Goal: Find specific page/section: Find specific page/section

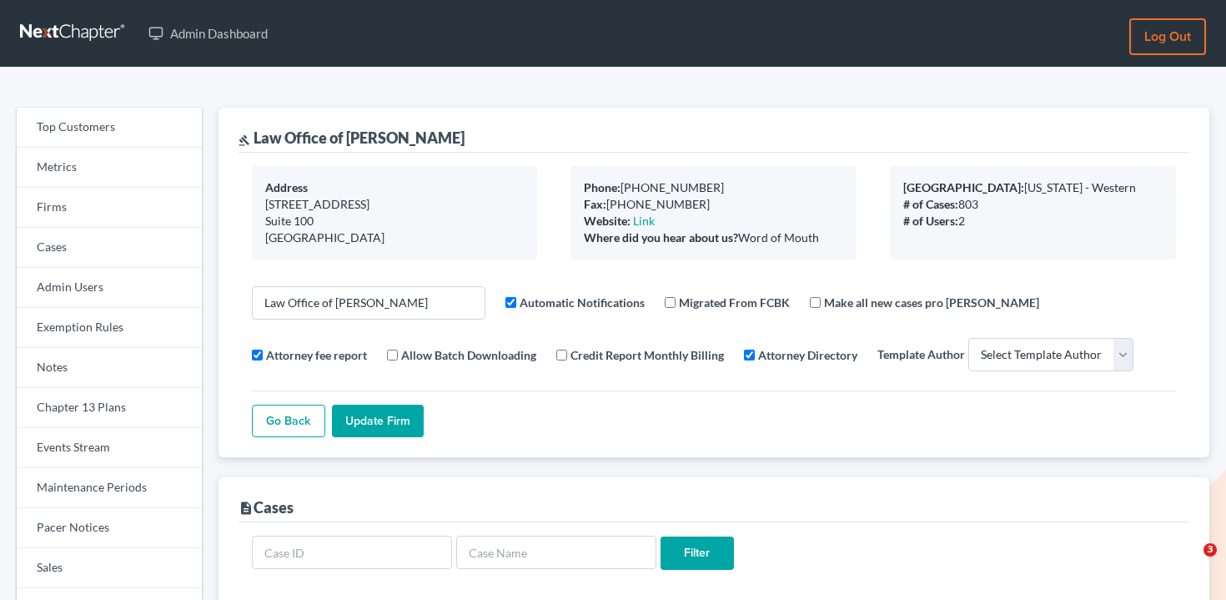
select select
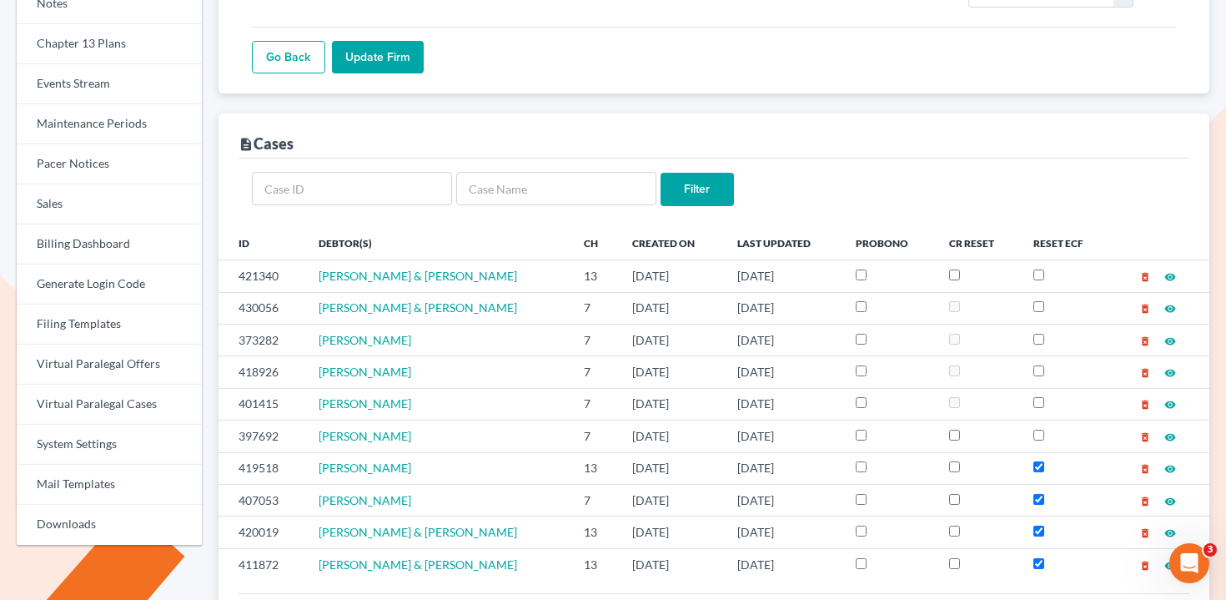
scroll to position [170, 0]
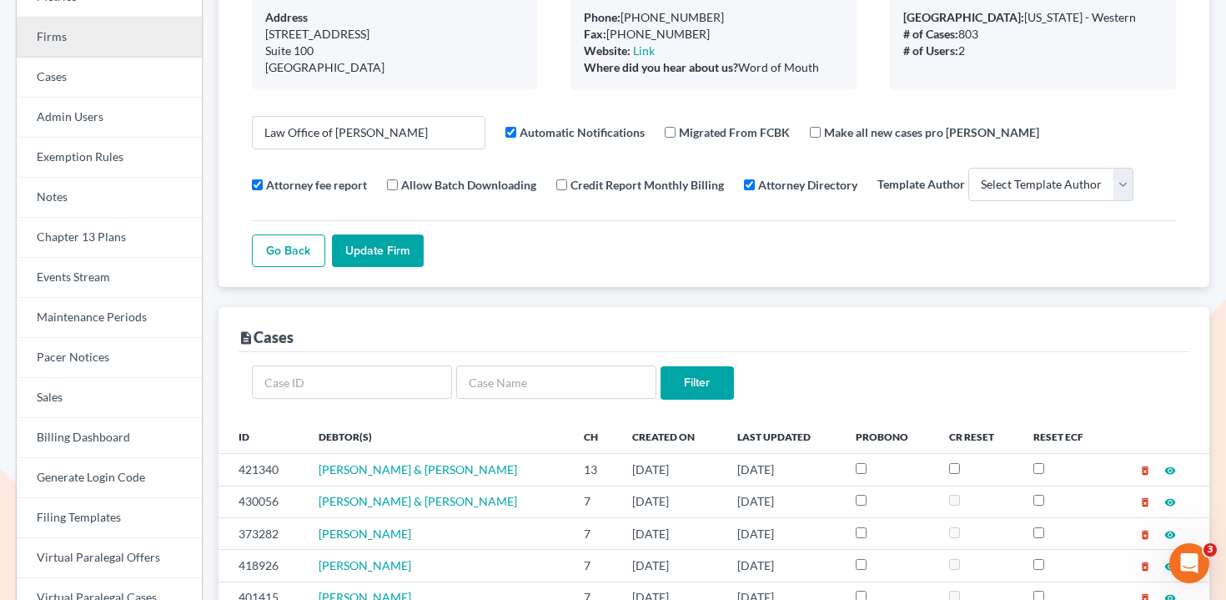
click at [87, 36] on link "Firms" at bounding box center [109, 38] width 185 height 40
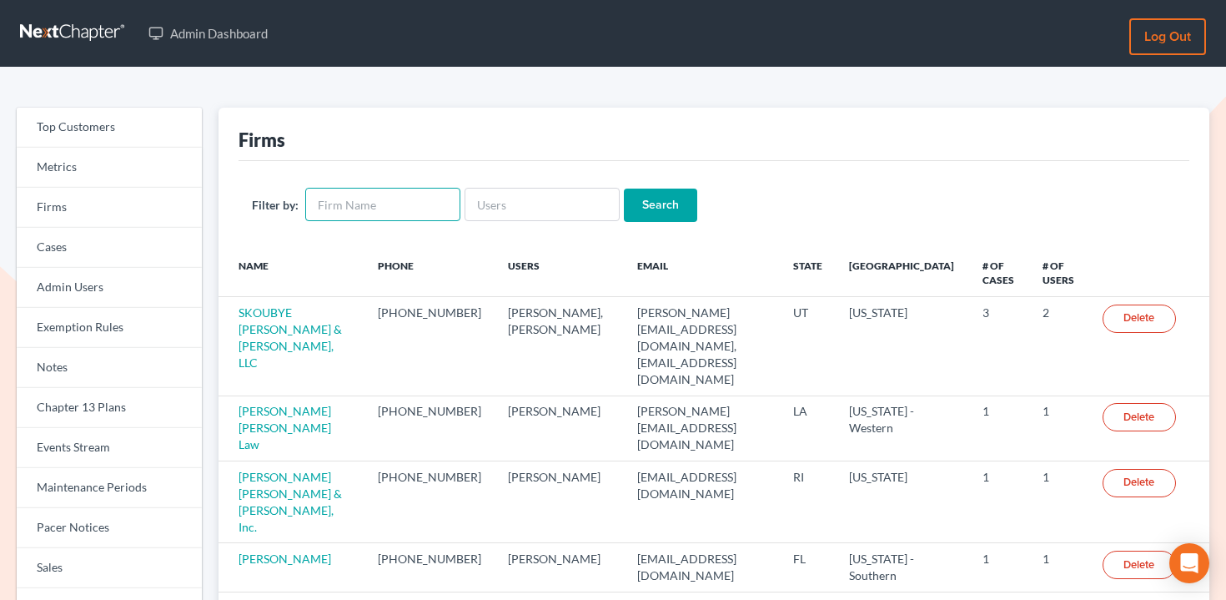
click at [341, 206] on input "text" at bounding box center [382, 204] width 155 height 33
type input "esmaili"
click at [624, 189] on input "Search" at bounding box center [660, 205] width 73 height 33
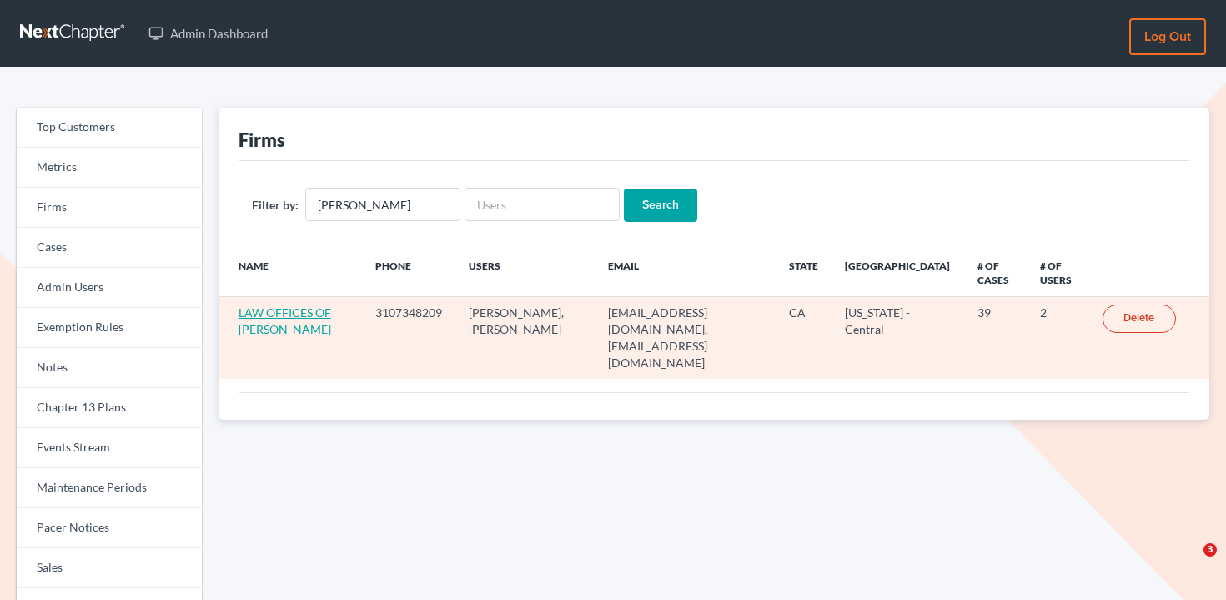
click at [284, 335] on link "LAW OFFICES OF [PERSON_NAME]" at bounding box center [285, 320] width 93 height 31
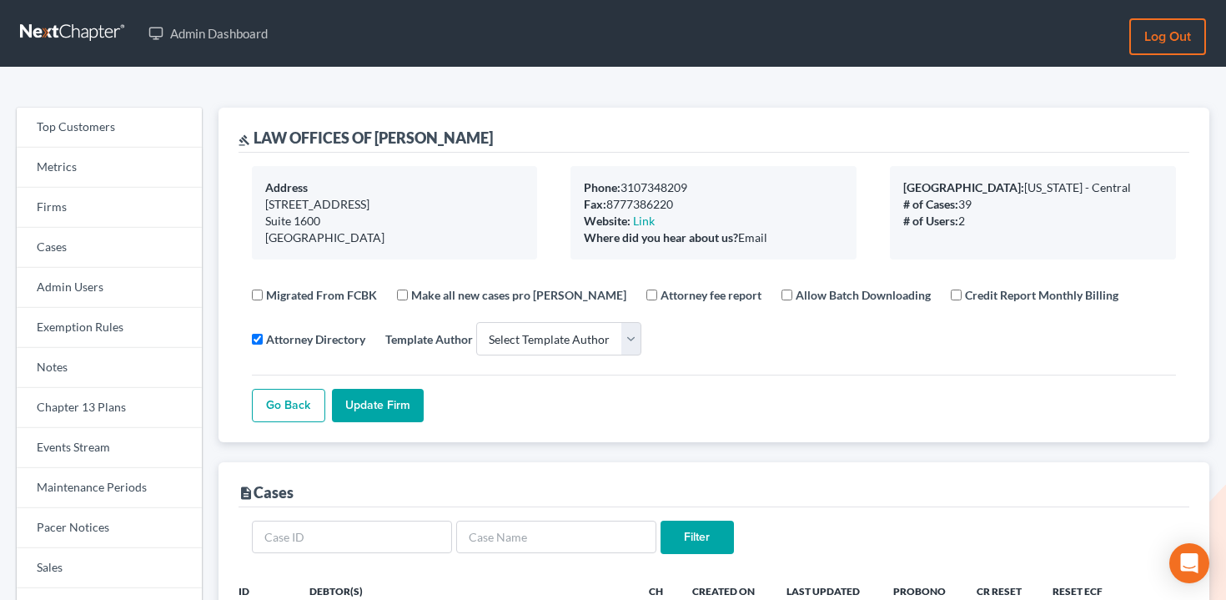
select select
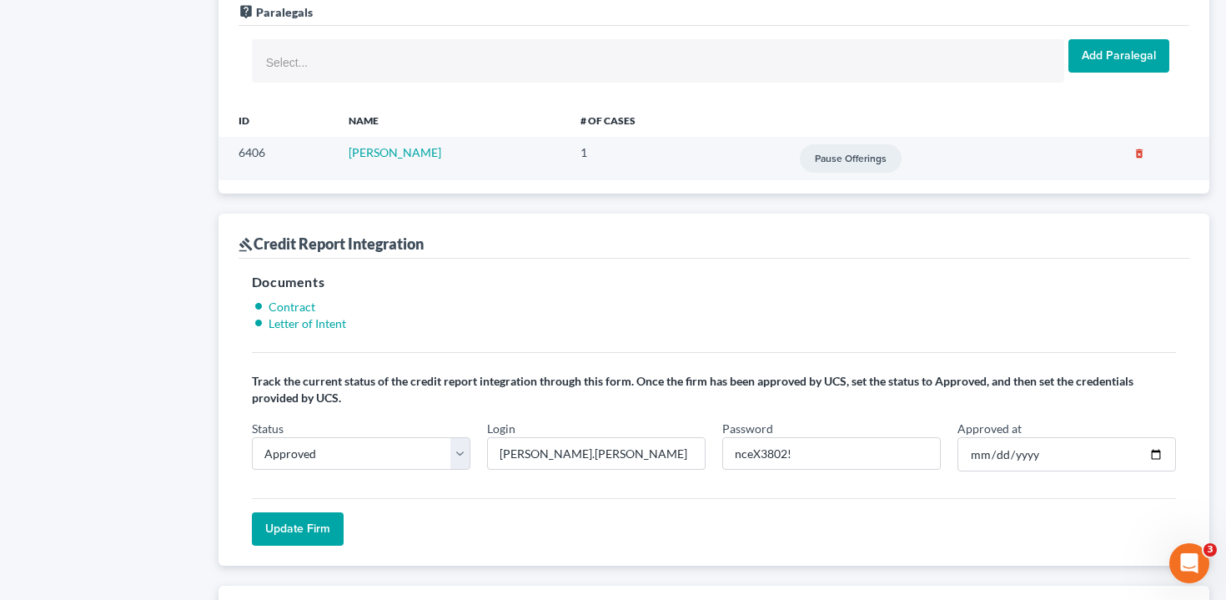
scroll to position [1216, 0]
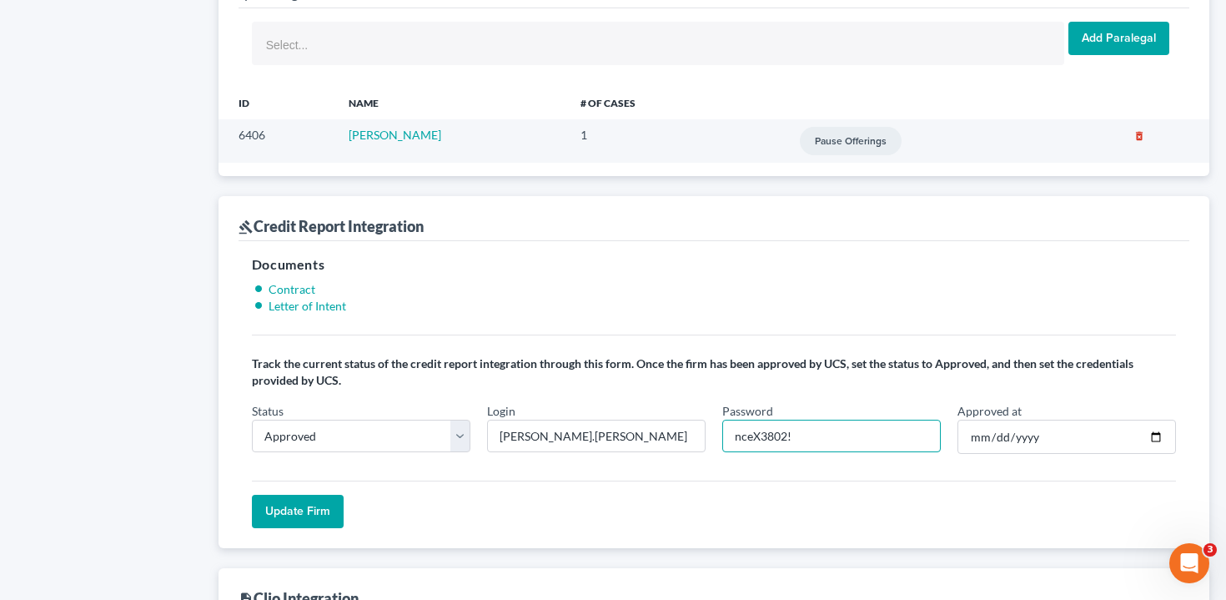
click at [820, 438] on input "nceX3802!" at bounding box center [832, 436] width 219 height 33
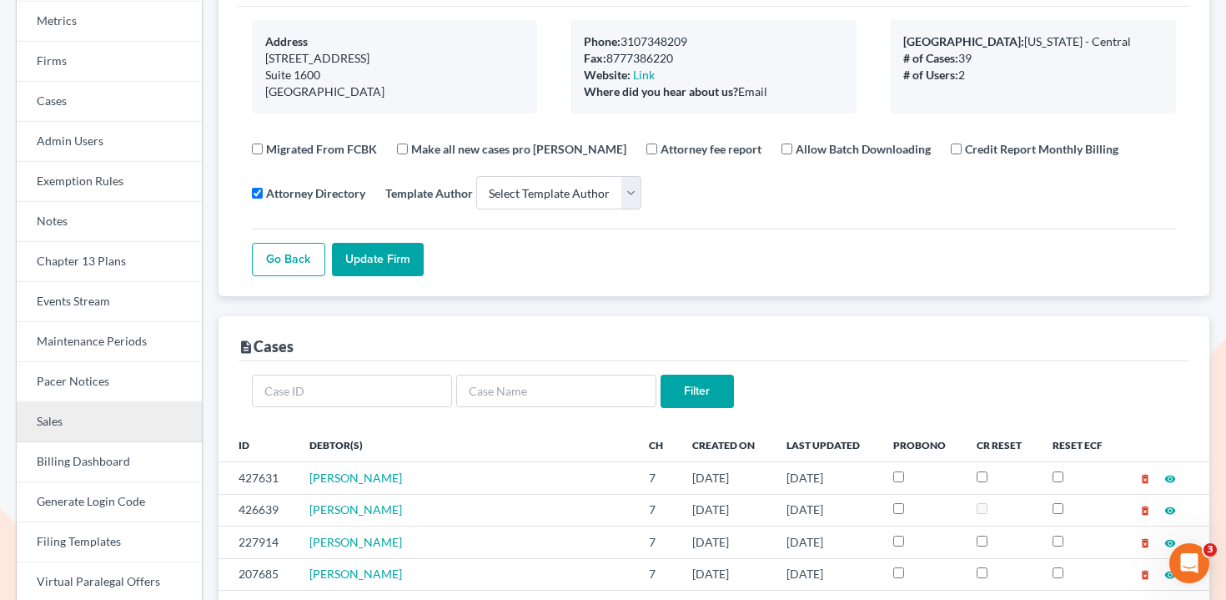
scroll to position [0, 0]
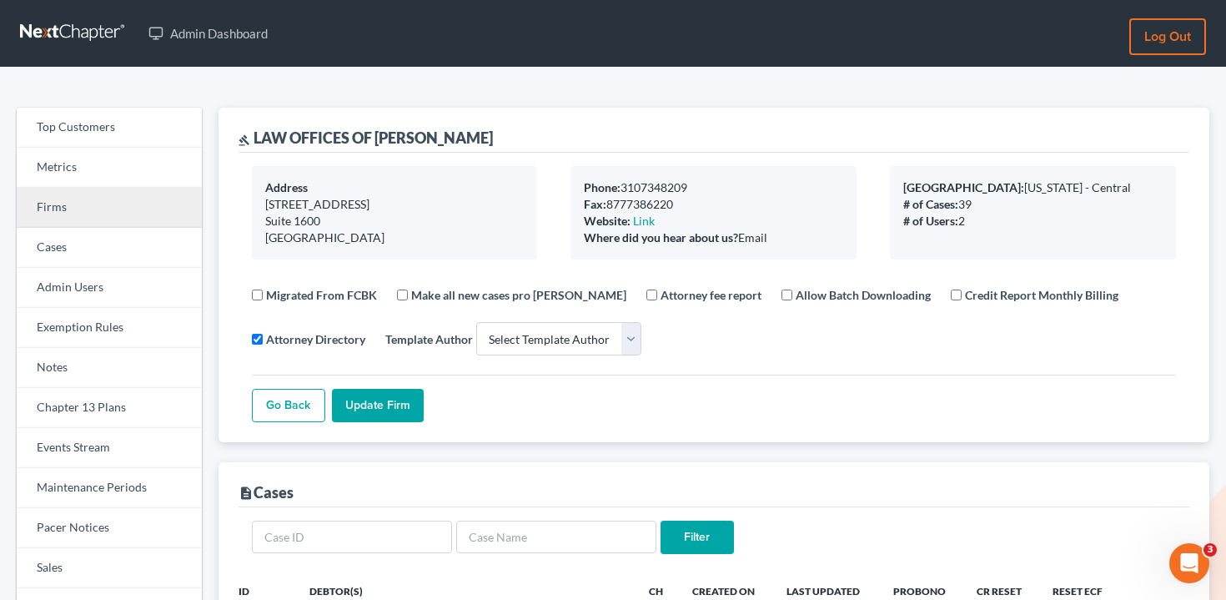
click at [99, 201] on link "Firms" at bounding box center [109, 208] width 185 height 40
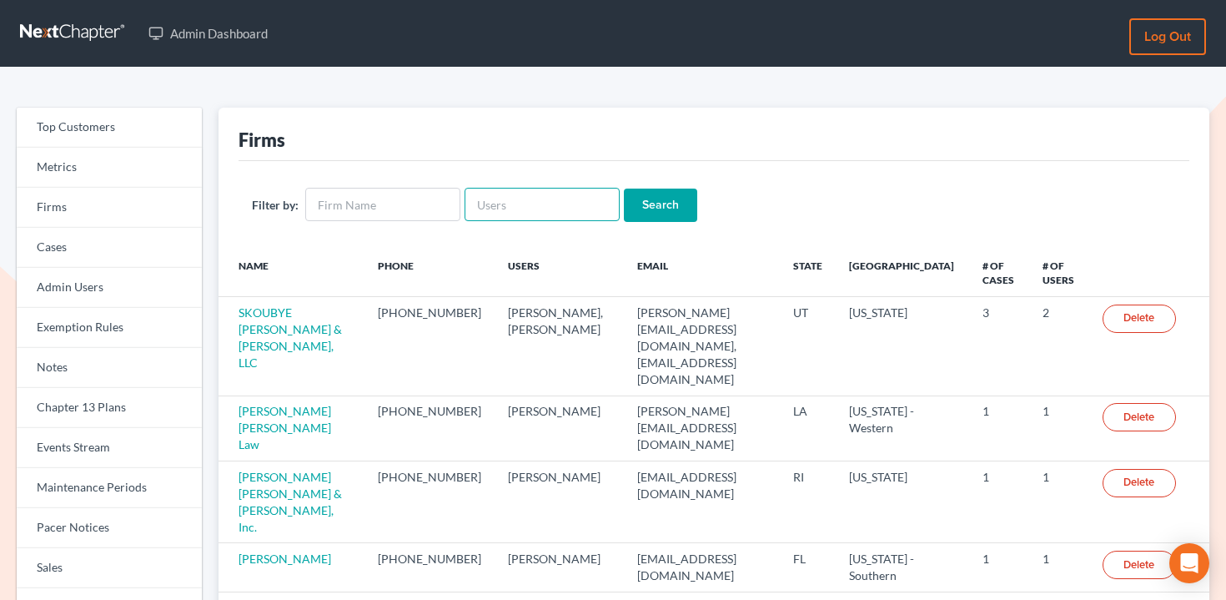
click at [511, 193] on input "text" at bounding box center [542, 204] width 155 height 33
paste input "[EMAIL_ADDRESS][DOMAIN_NAME]"
type input "[EMAIL_ADDRESS][DOMAIN_NAME]"
click at [649, 204] on input "Search" at bounding box center [660, 205] width 73 height 33
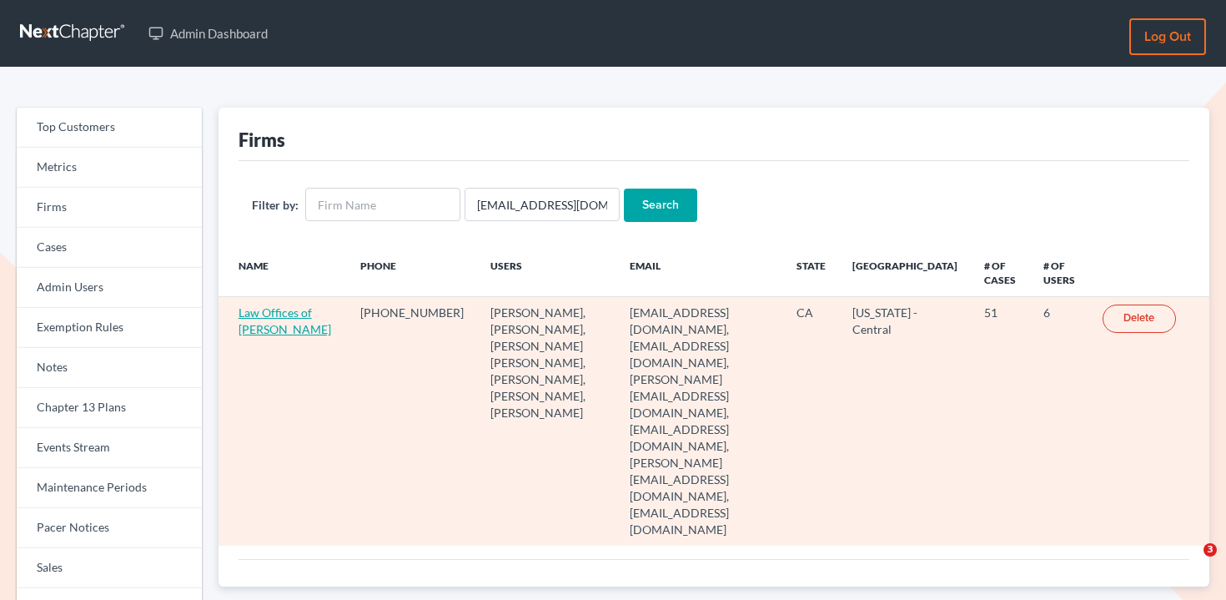
click at [278, 335] on link "Law Offices of [PERSON_NAME]" at bounding box center [285, 320] width 93 height 31
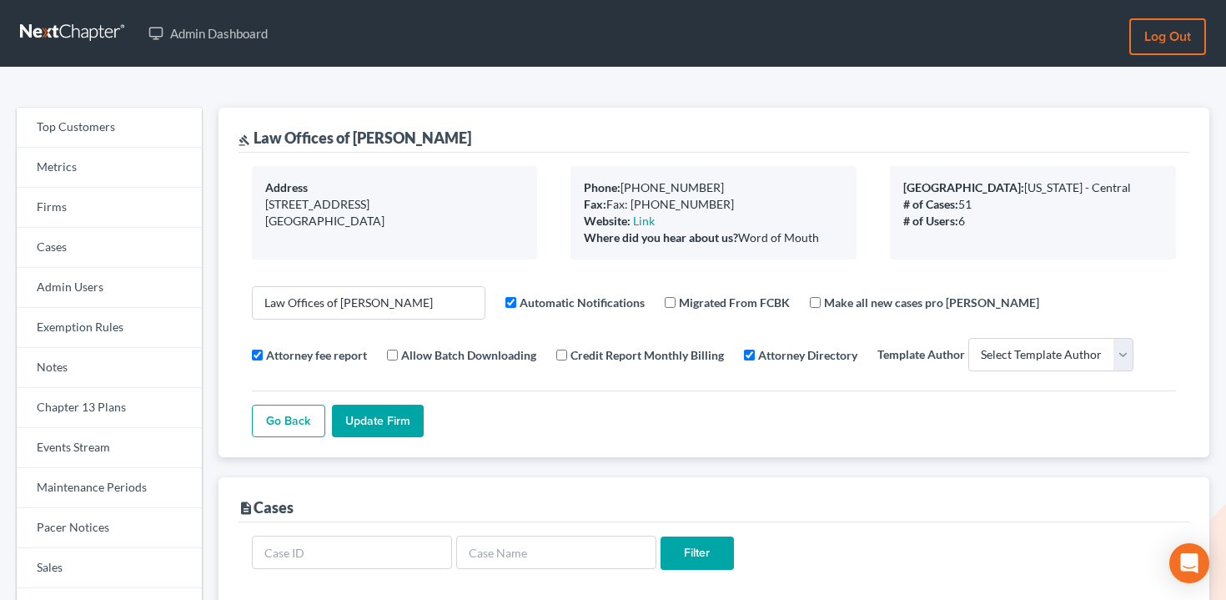
select select
click at [93, 219] on link "Firms" at bounding box center [109, 208] width 185 height 40
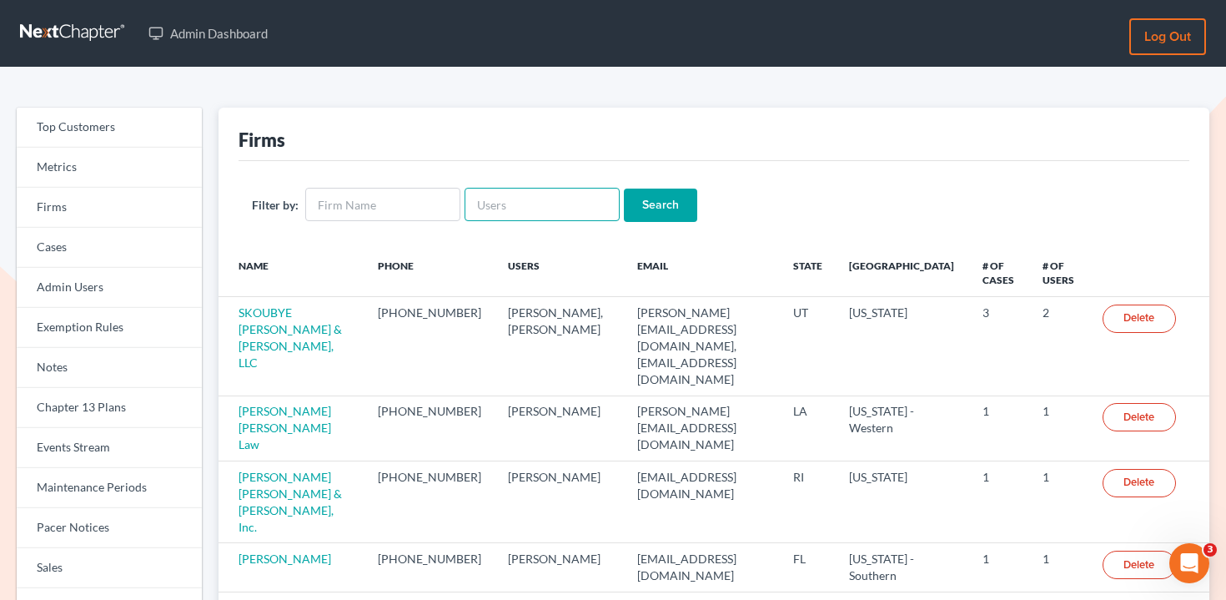
click at [551, 208] on input "text" at bounding box center [542, 204] width 155 height 33
paste input "[EMAIL_ADDRESS][DOMAIN_NAME]"
type input "[EMAIL_ADDRESS][DOMAIN_NAME]"
click at [647, 206] on input "Search" at bounding box center [660, 205] width 73 height 33
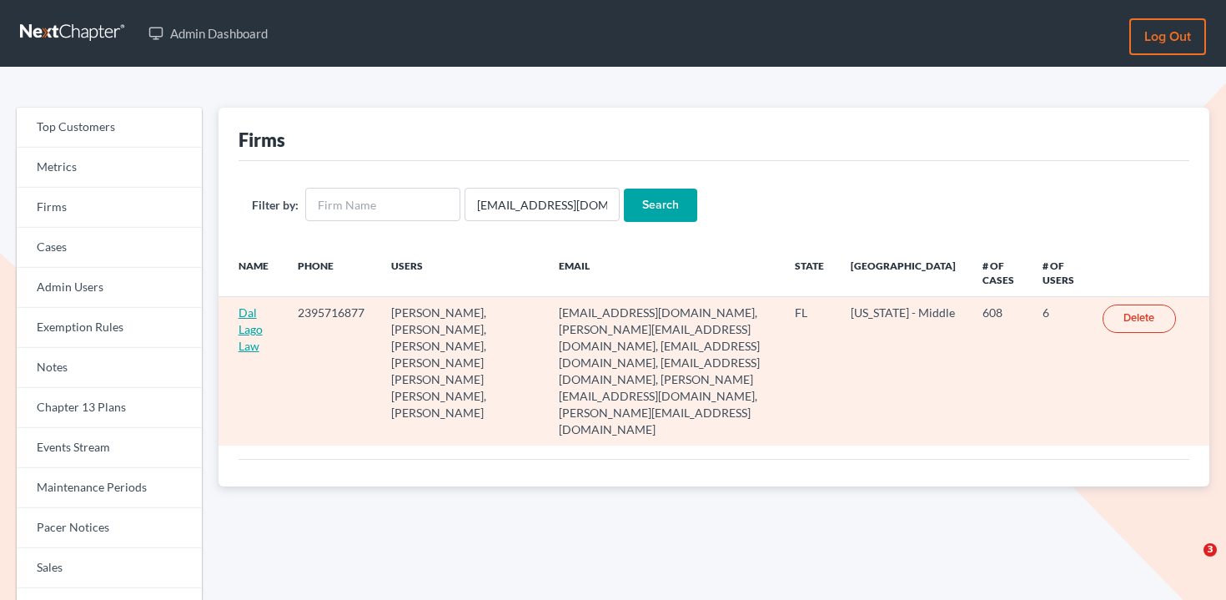
click at [253, 324] on link "Dal Lago Law" at bounding box center [251, 329] width 24 height 48
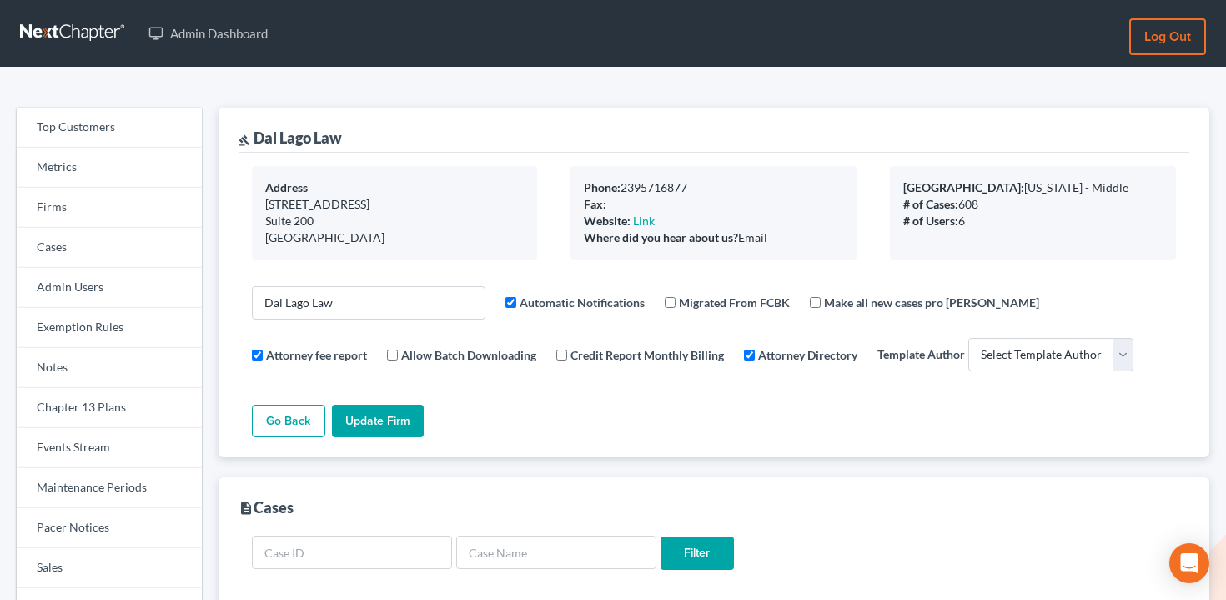
select select
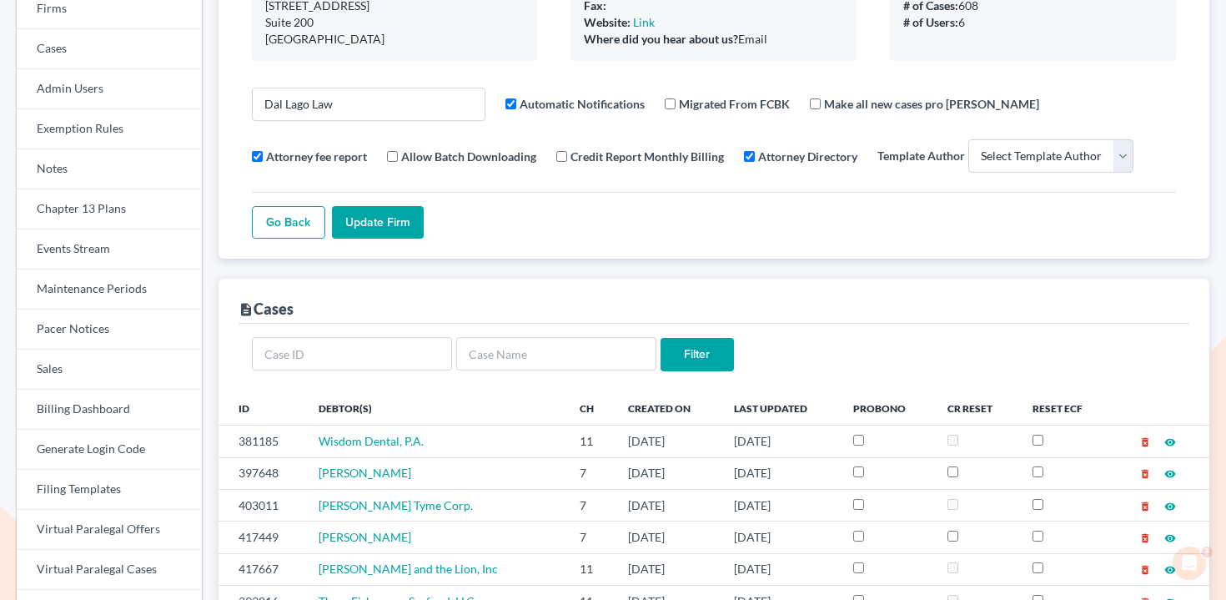
scroll to position [211, 0]
